Goal: Task Accomplishment & Management: Manage account settings

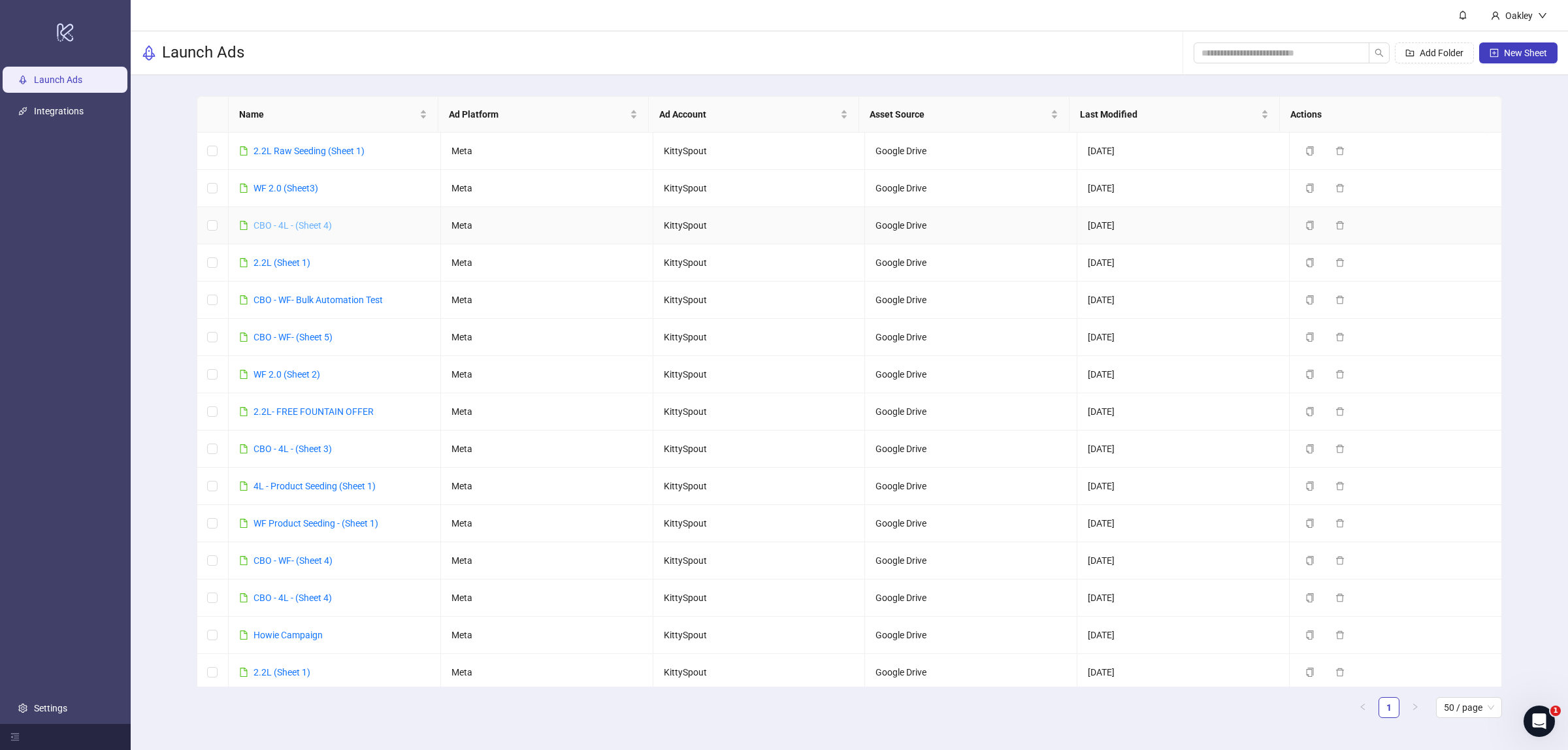
click at [290, 220] on link "CBO - 4L - (Sheet 4)" at bounding box center [292, 225] width 79 height 11
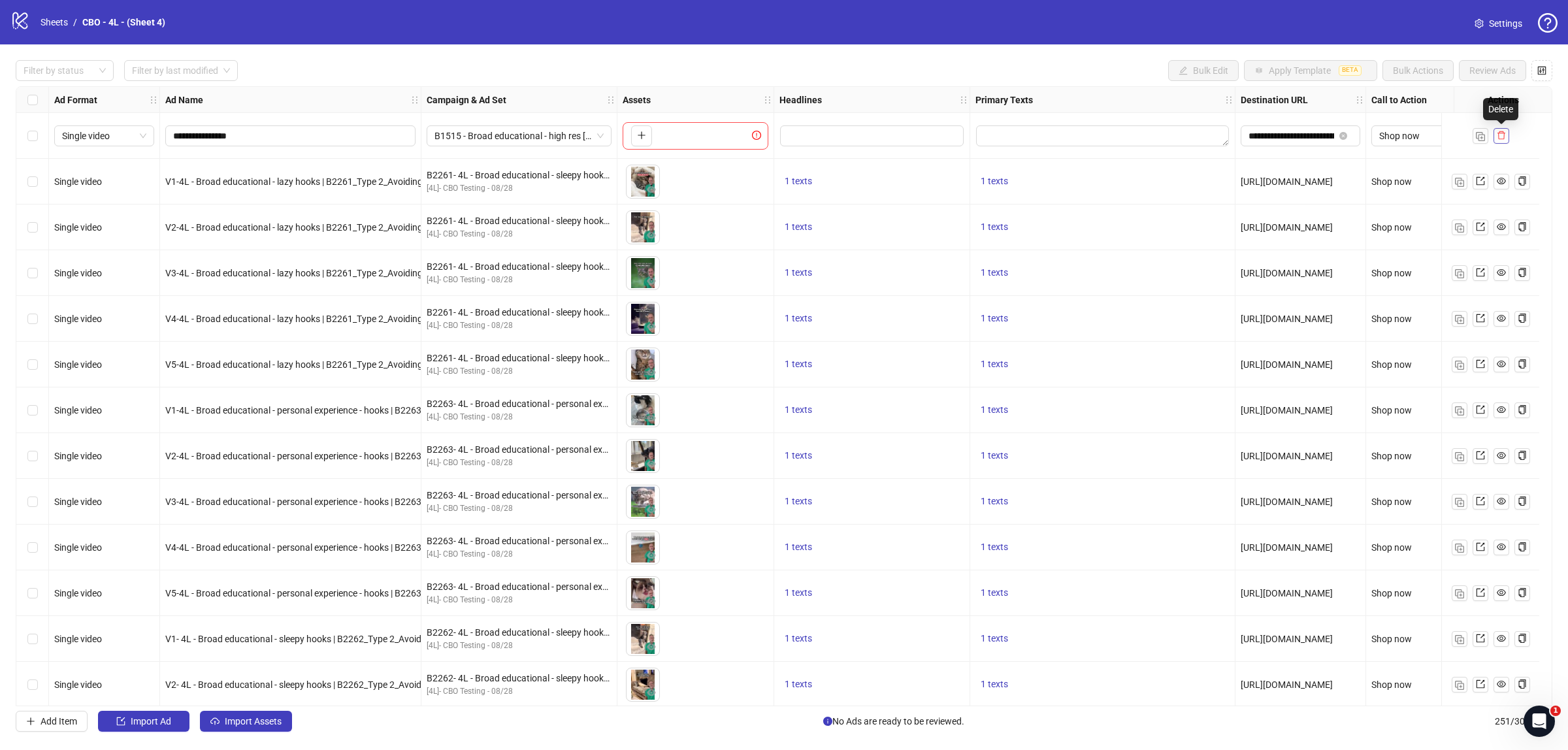
click at [1506, 134] on button "button" at bounding box center [1501, 136] width 16 height 16
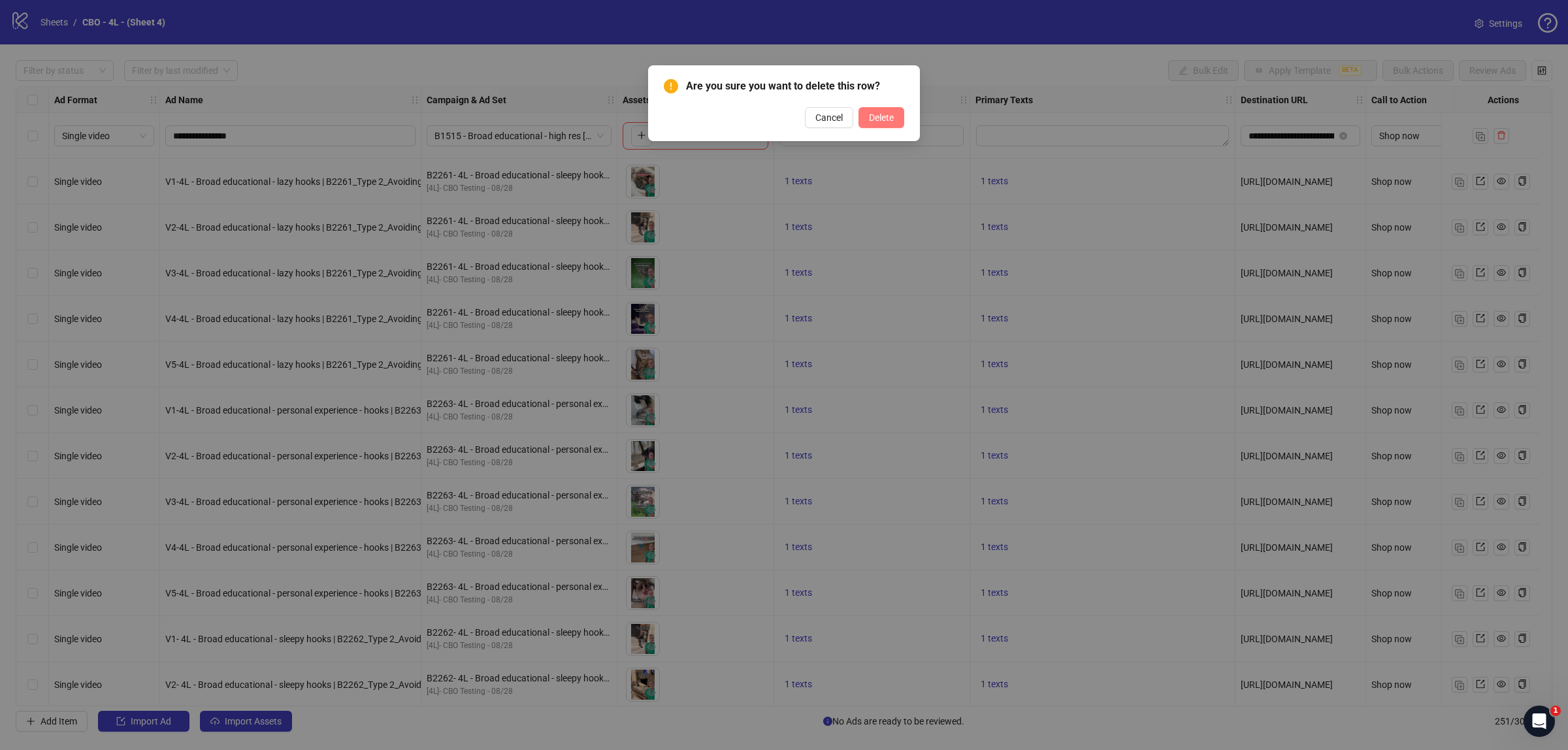
click at [881, 115] on span "Delete" at bounding box center [881, 117] width 25 height 11
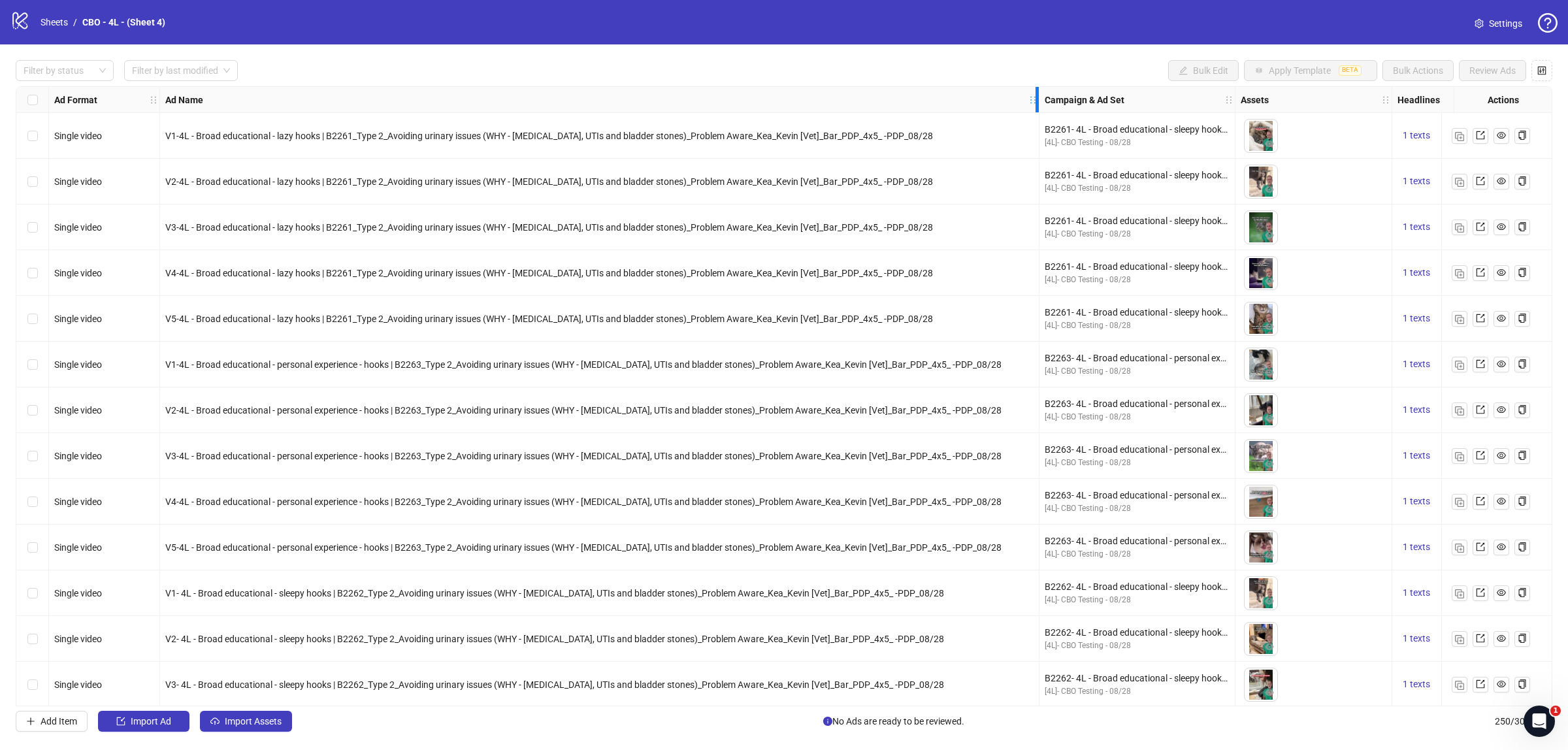
drag, startPoint x: 419, startPoint y: 102, endPoint x: 1028, endPoint y: 115, distance: 609.1
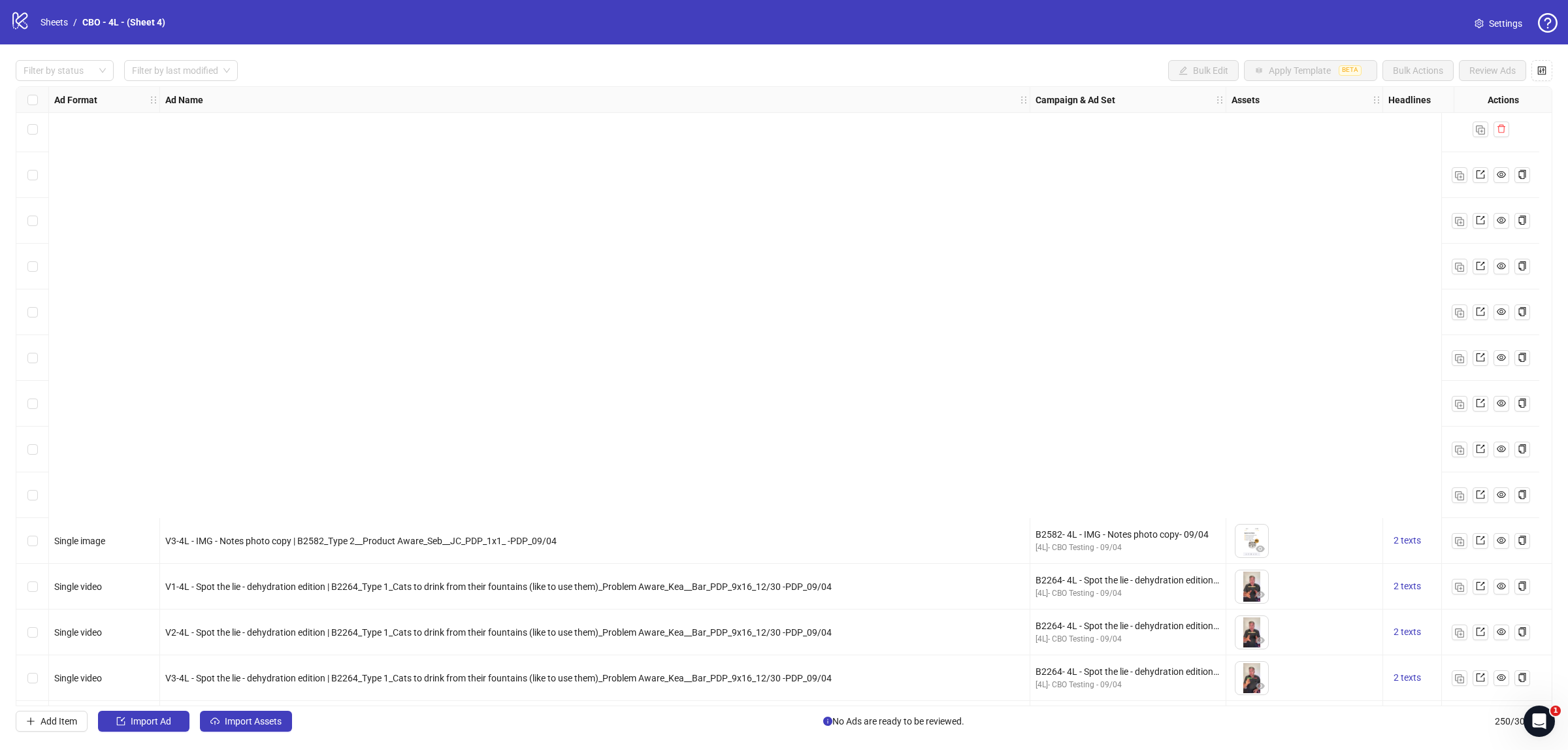
scroll to position [3105, 0]
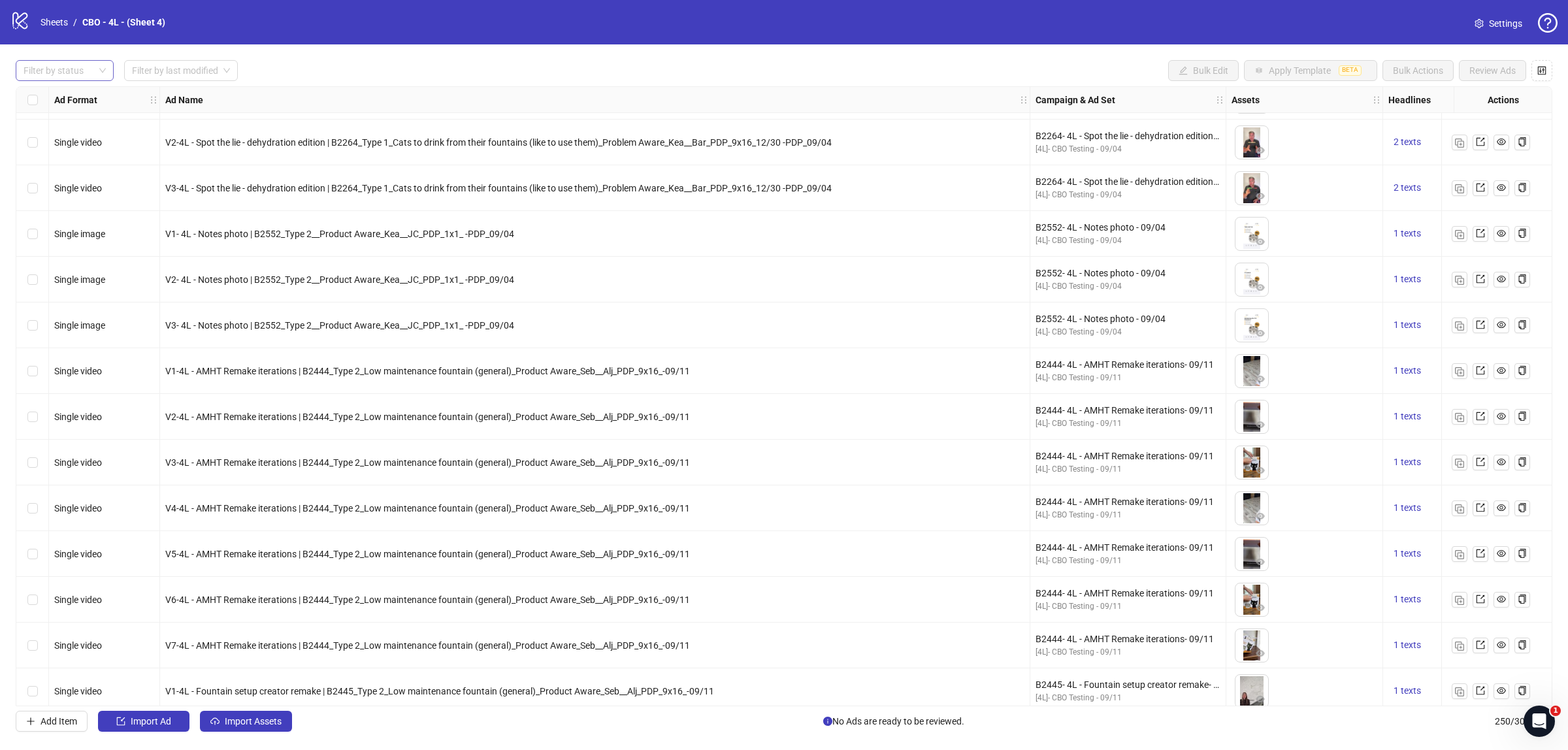
click at [98, 69] on div "Filter by status" at bounding box center [65, 70] width 98 height 21
click at [304, 70] on div "Filter by status Filter by last modified Bulk Edit Apply Template BETA Bulk Act…" at bounding box center [784, 70] width 1537 height 21
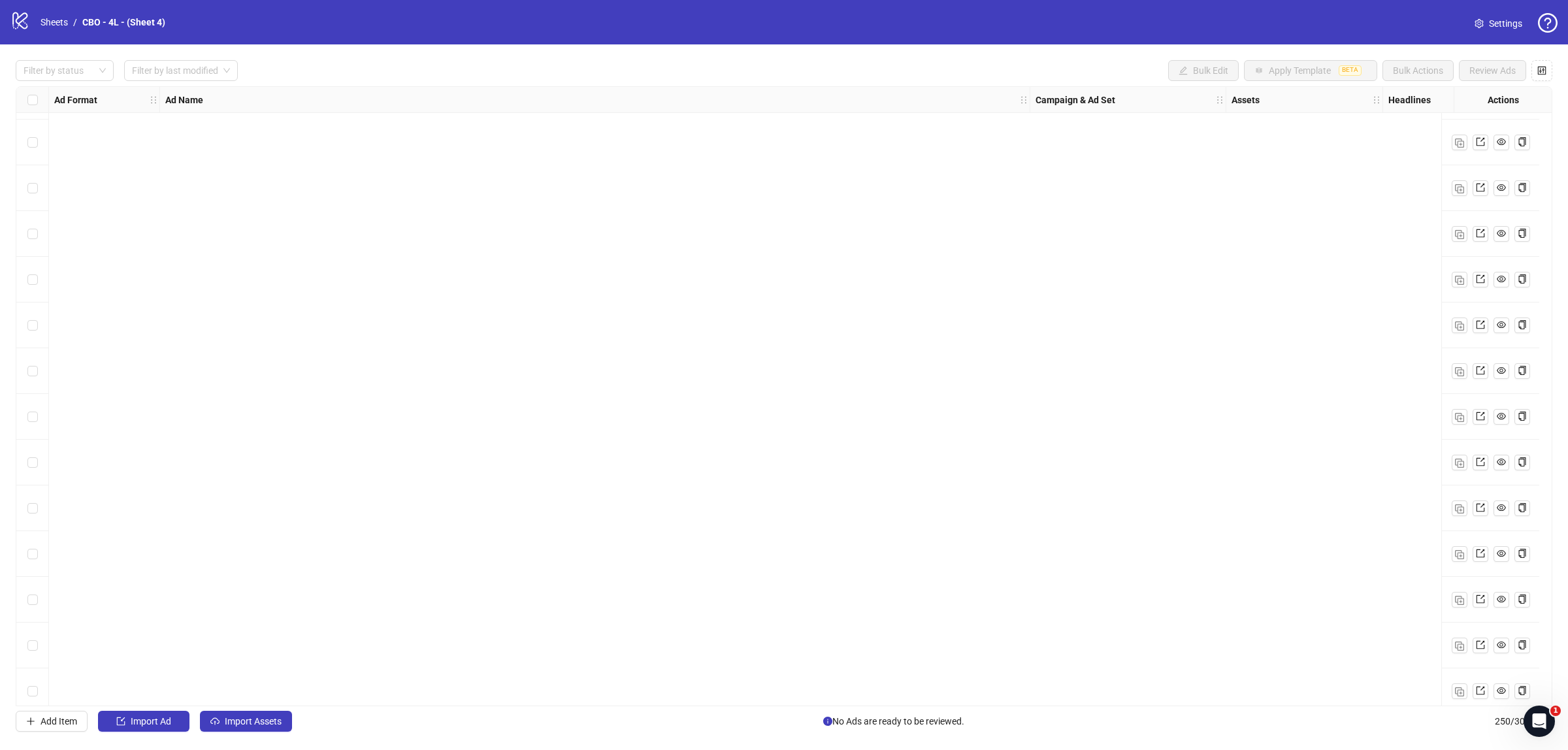
scroll to position [0, 0]
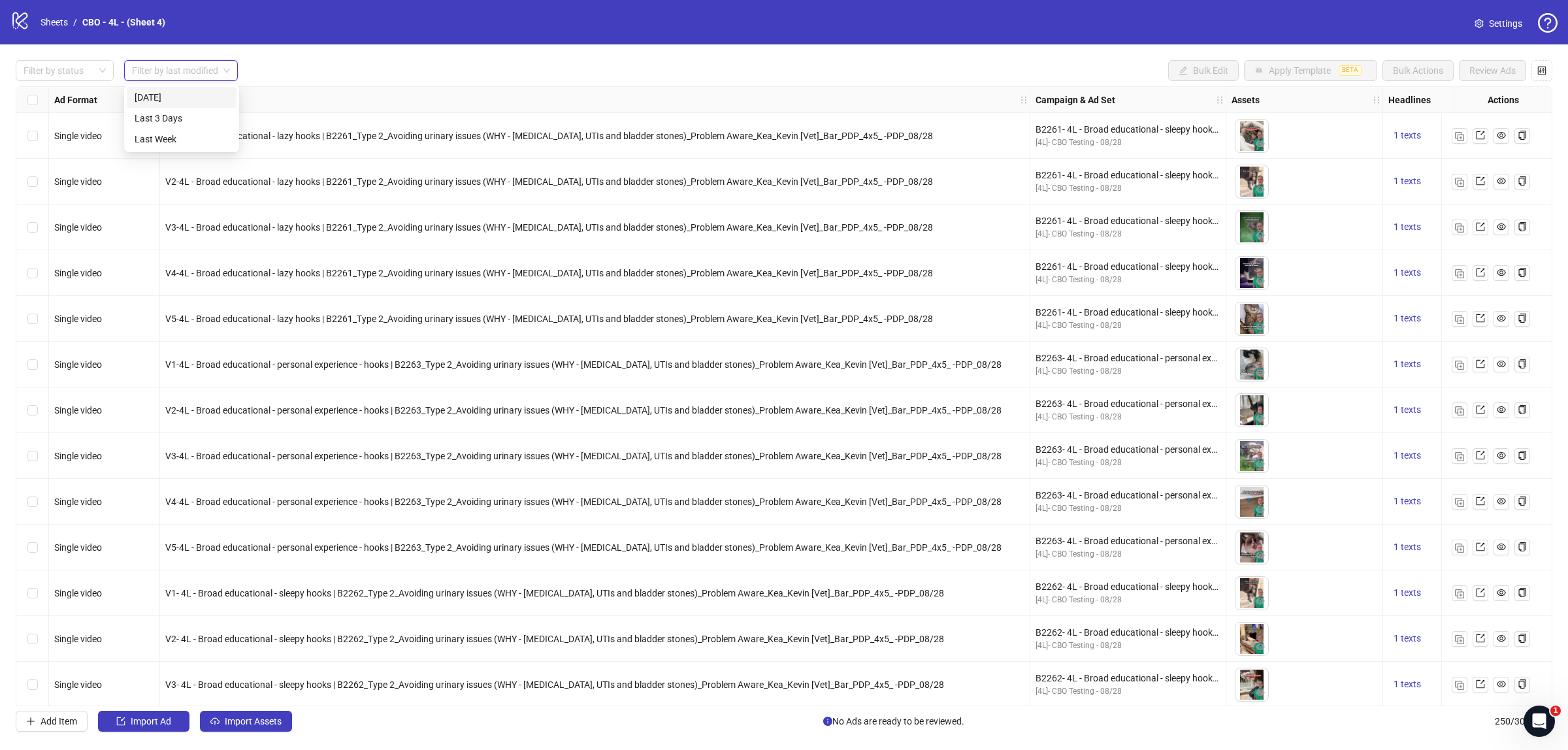
click at [194, 73] on input "search" at bounding box center [175, 71] width 87 height 20
click at [183, 139] on div "Last Week" at bounding box center [181, 139] width 94 height 14
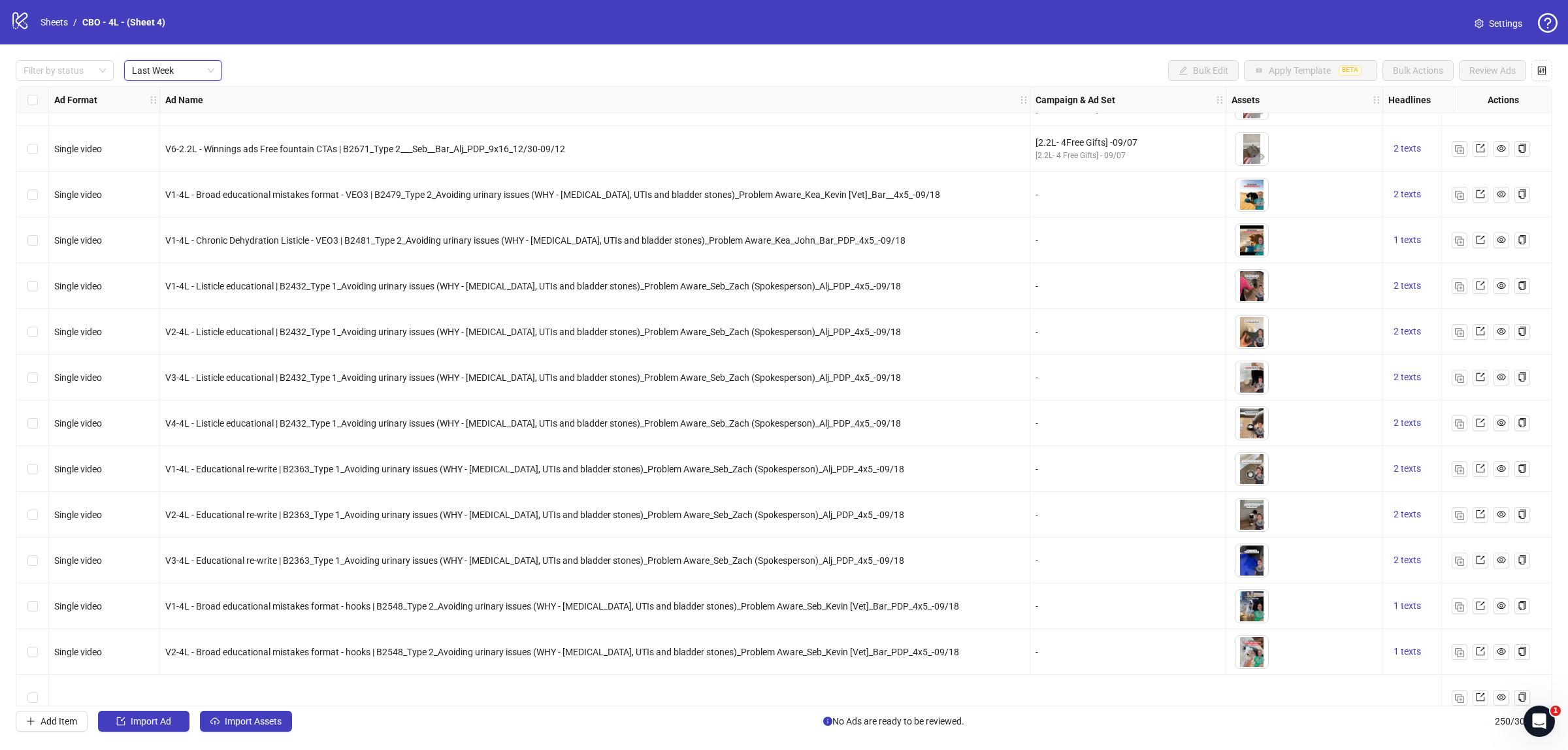
scroll to position [409, 0]
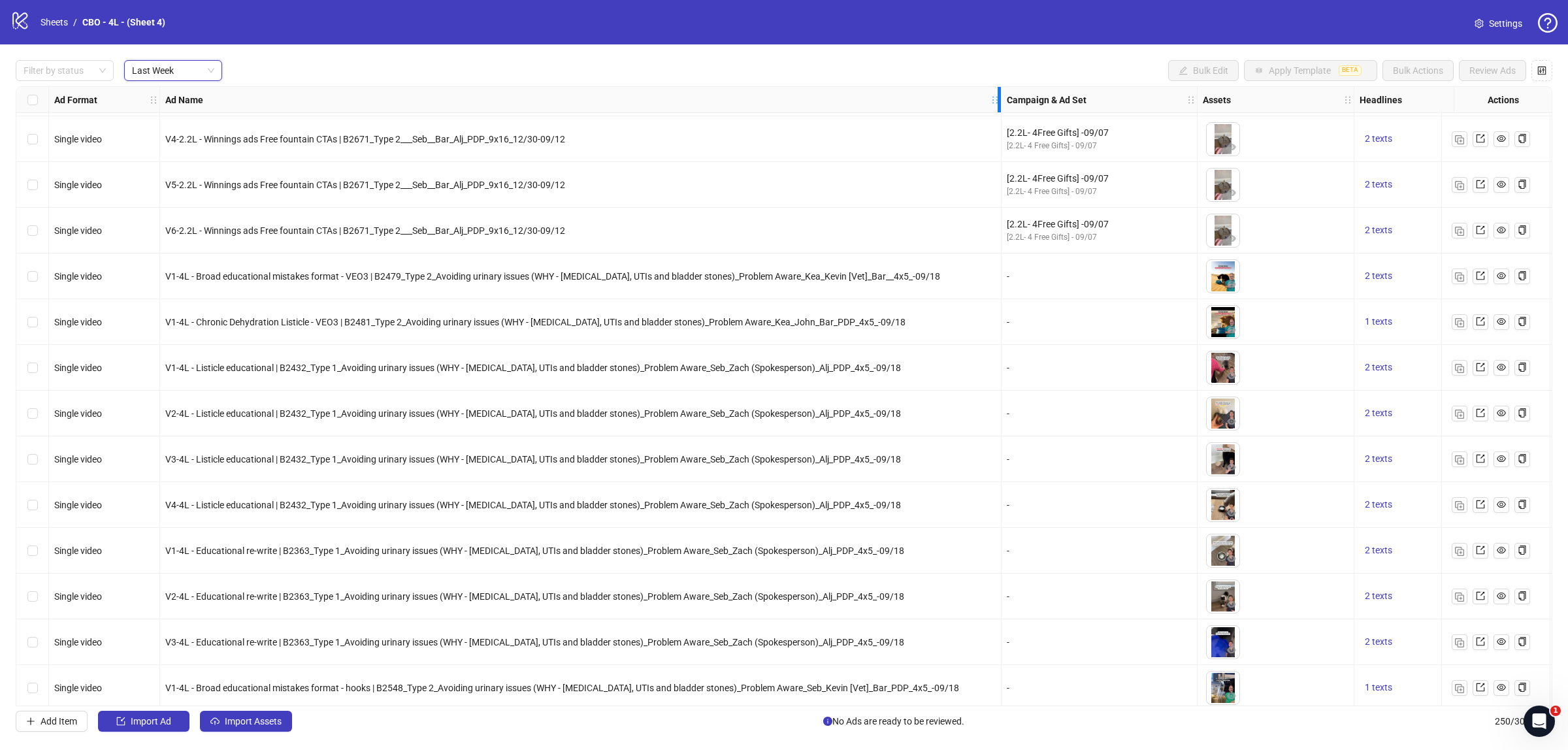
drag, startPoint x: 1029, startPoint y: 104, endPoint x: 1000, endPoint y: 107, distance: 29.2
click at [1000, 107] on div "Resize Ad Name column" at bounding box center [999, 99] width 3 height 26
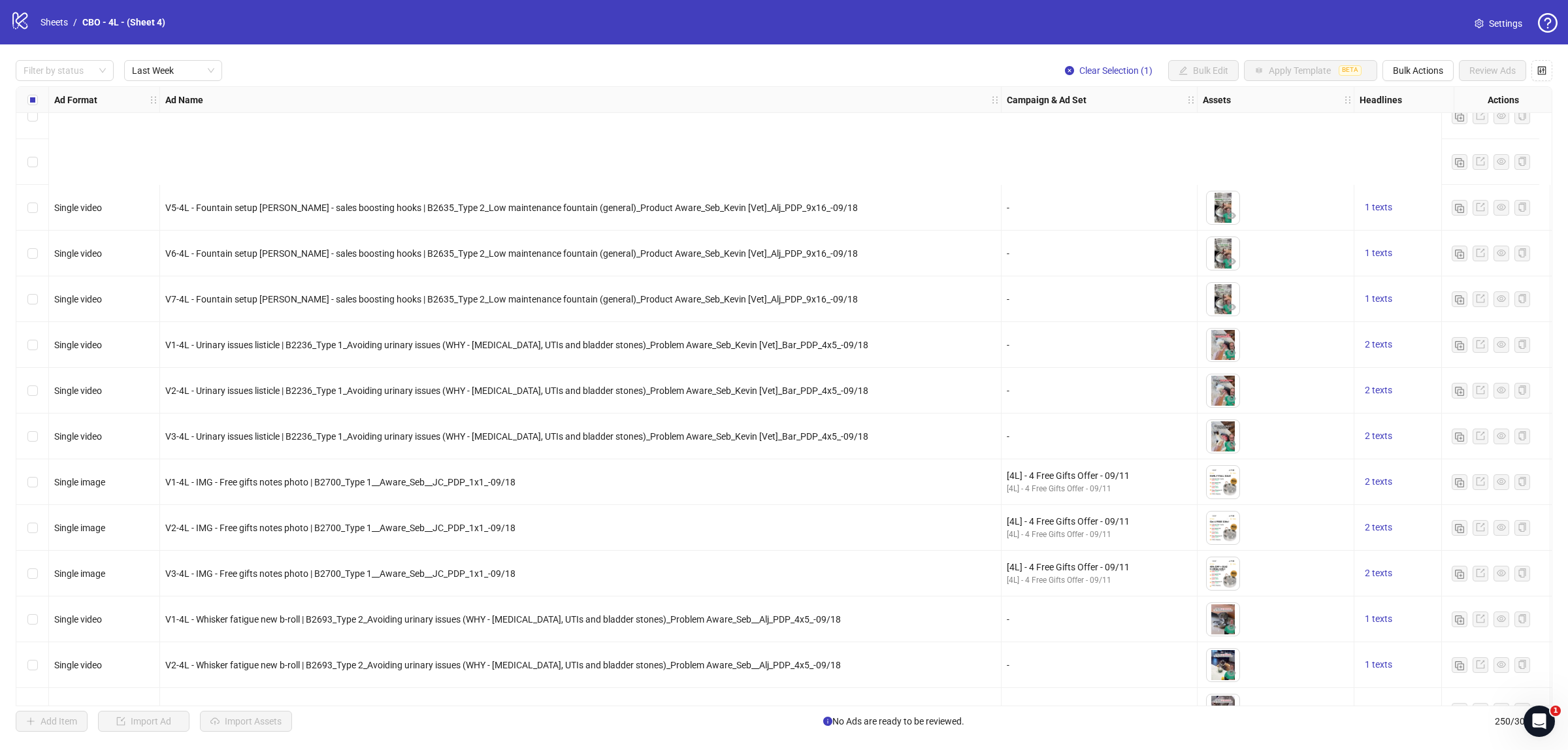
scroll to position [2288, 0]
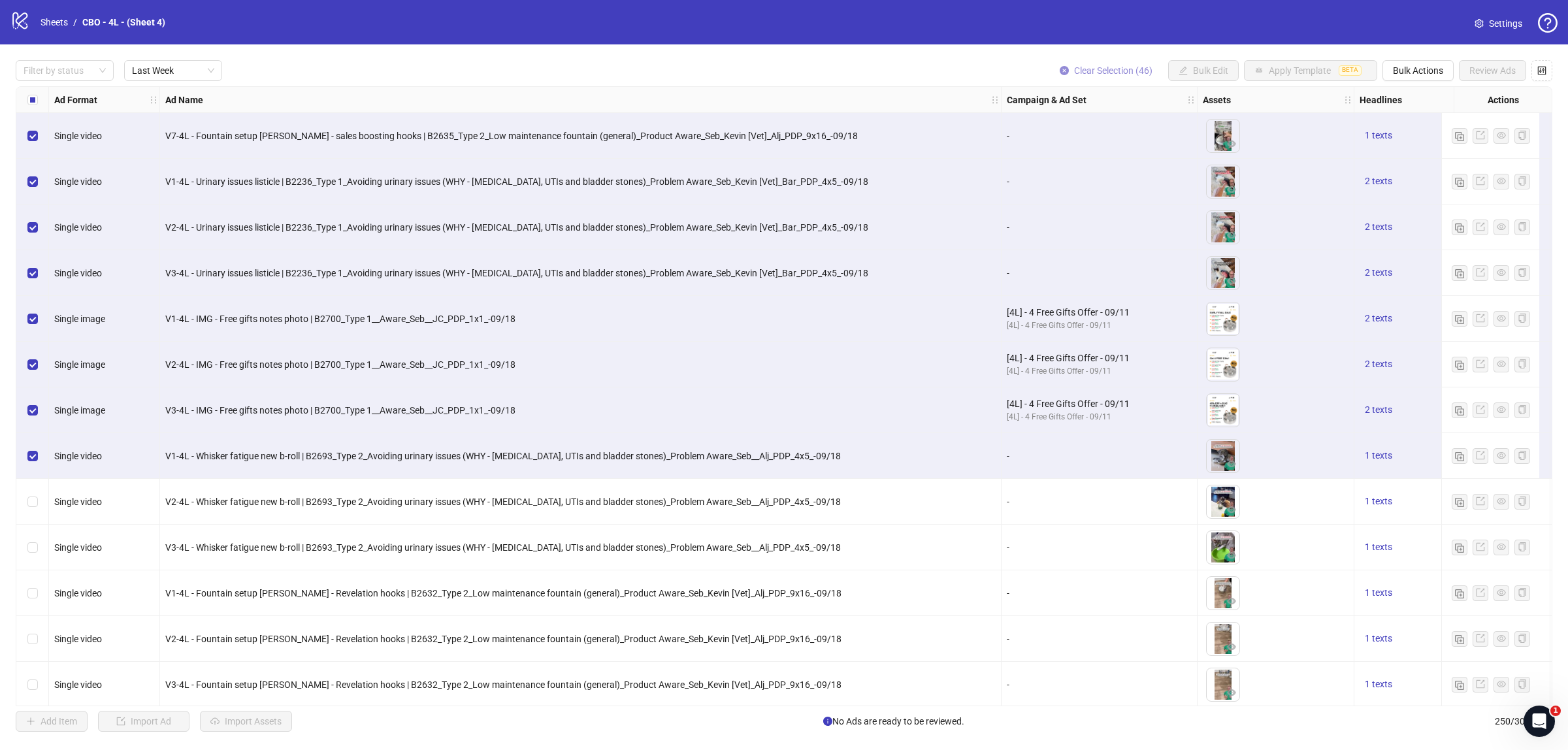
click at [1111, 63] on button "Clear Selection (46)" at bounding box center [1106, 70] width 113 height 21
